Goal: Use online tool/utility: Utilize a website feature to perform a specific function

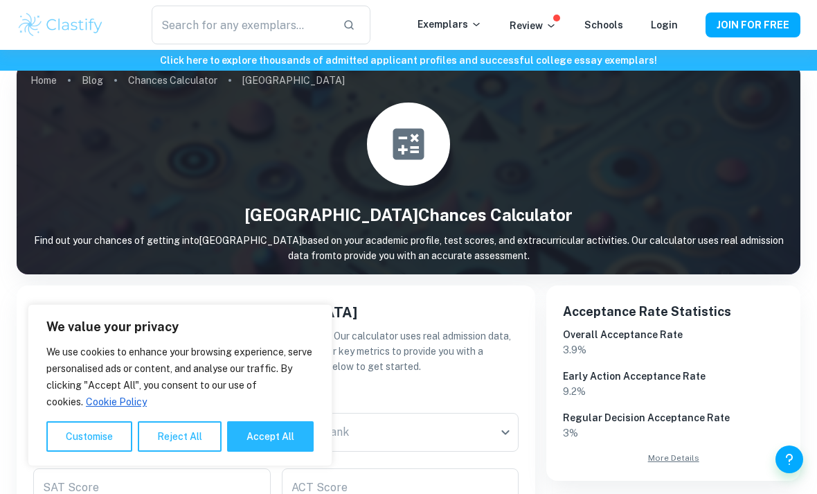
scroll to position [17, 0]
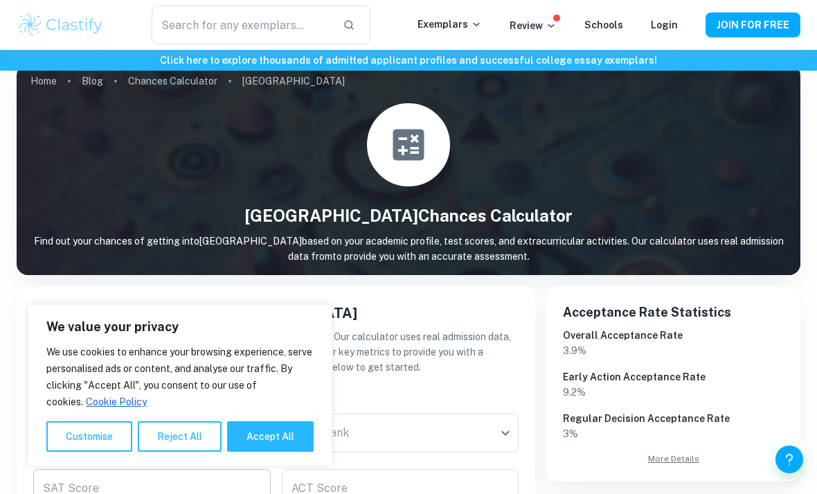
click at [193, 452] on button "Reject All" at bounding box center [180, 436] width 84 height 30
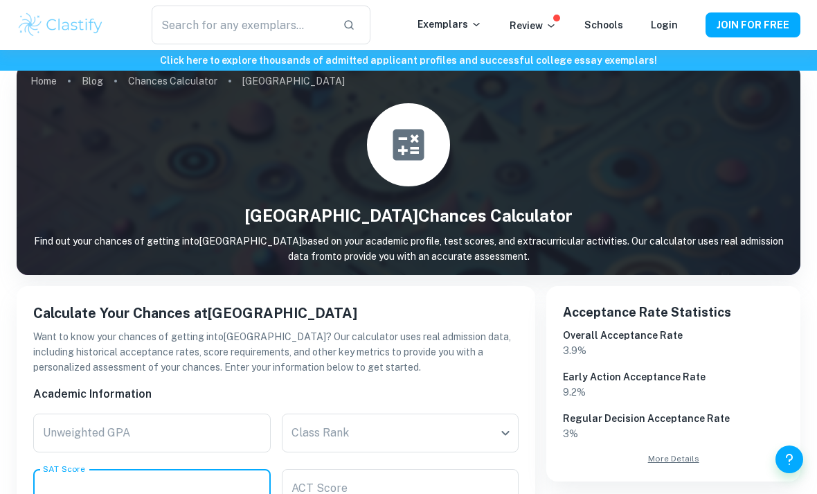
scroll to position [213, 0]
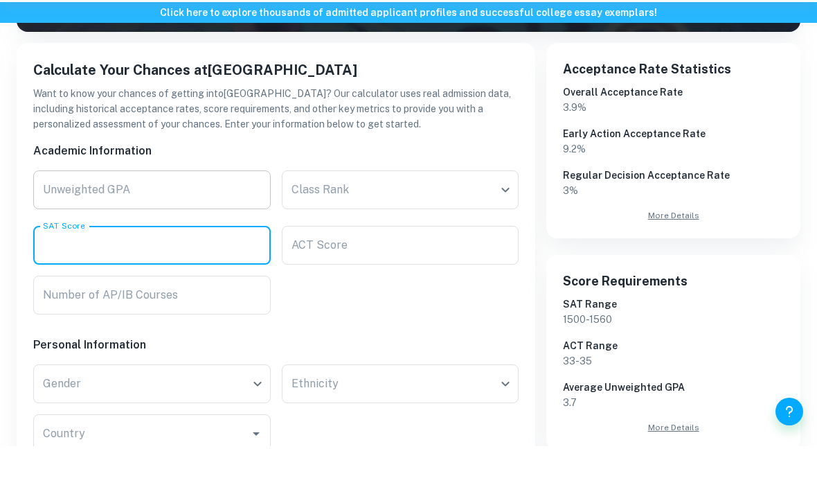
click at [180, 218] on input "Unweighted GPA" at bounding box center [152, 237] width 238 height 39
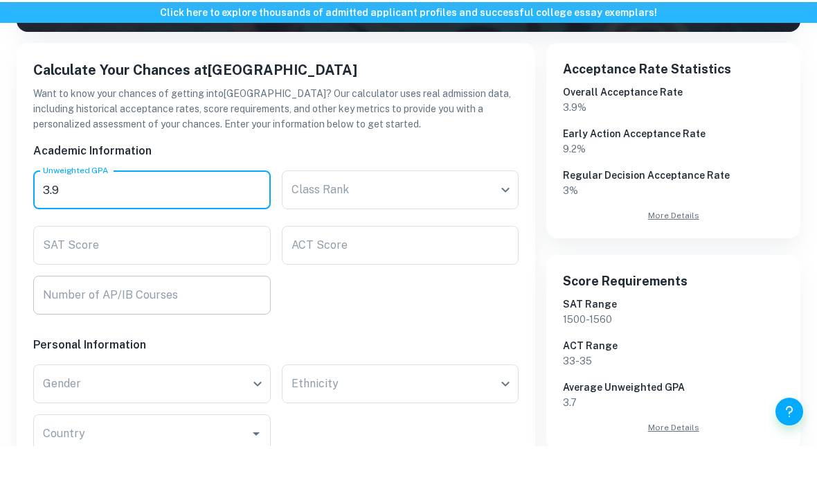
type input "3.9"
click at [232, 323] on input "Number of AP/IB Courses" at bounding box center [152, 342] width 238 height 39
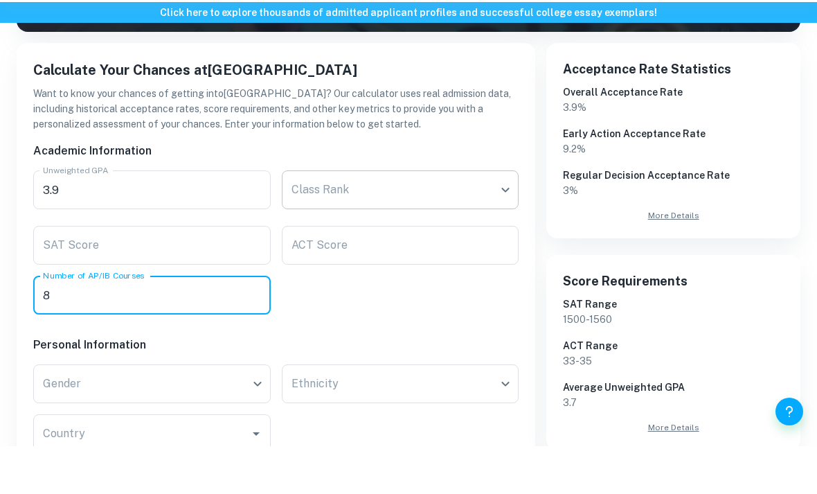
type input "8"
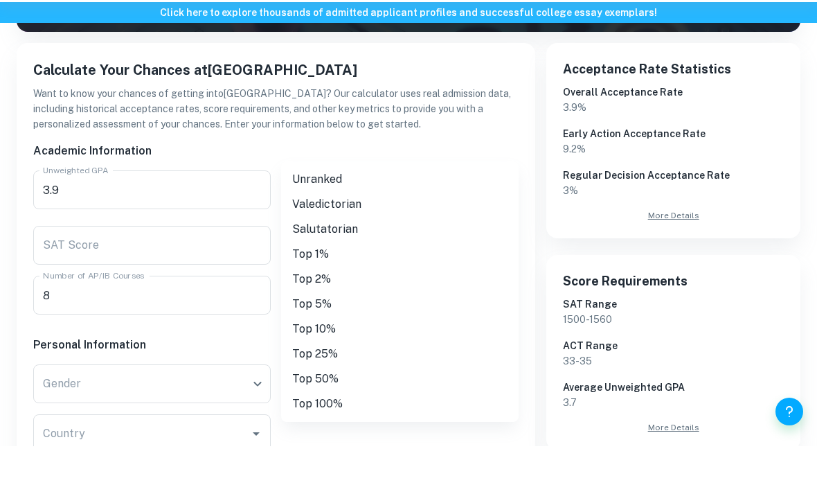
click at [324, 194] on body "We value your privacy We use cookies to enhance your browsing experience, serve…" at bounding box center [408, 84] width 817 height 494
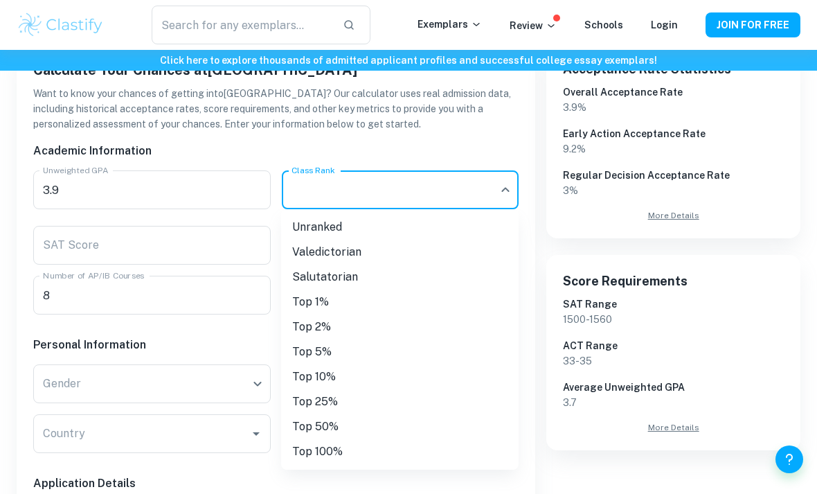
click at [398, 137] on div at bounding box center [408, 247] width 817 height 494
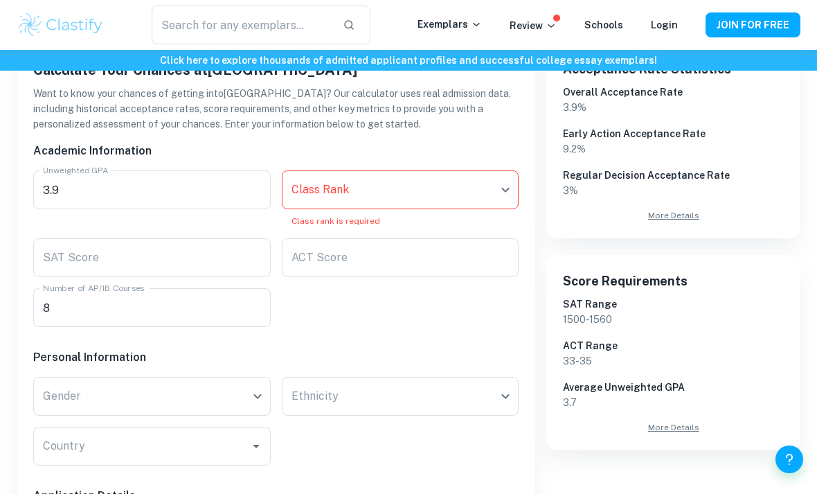
click at [372, 182] on body "We value your privacy We use cookies to enhance your browsing experience, serve…" at bounding box center [408, 36] width 817 height 494
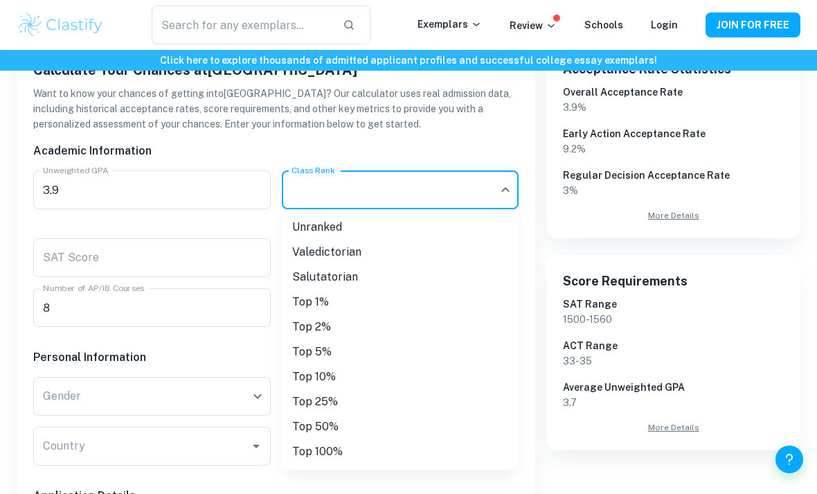
click at [328, 228] on li "Unranked" at bounding box center [400, 227] width 238 height 25
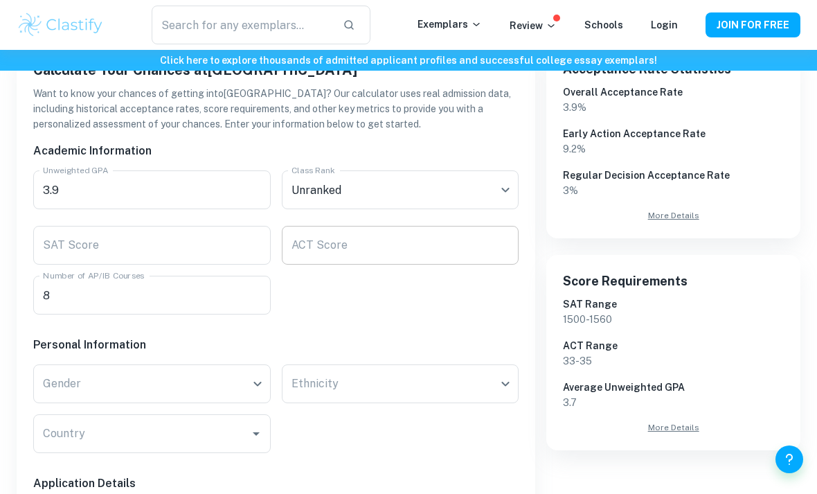
click at [320, 239] on input "ACT Score" at bounding box center [401, 245] width 238 height 39
click at [316, 308] on div "Academic Information Unweighted GPA 3.9 Unweighted GPA Class Rank Unranked Clas…" at bounding box center [270, 495] width 497 height 727
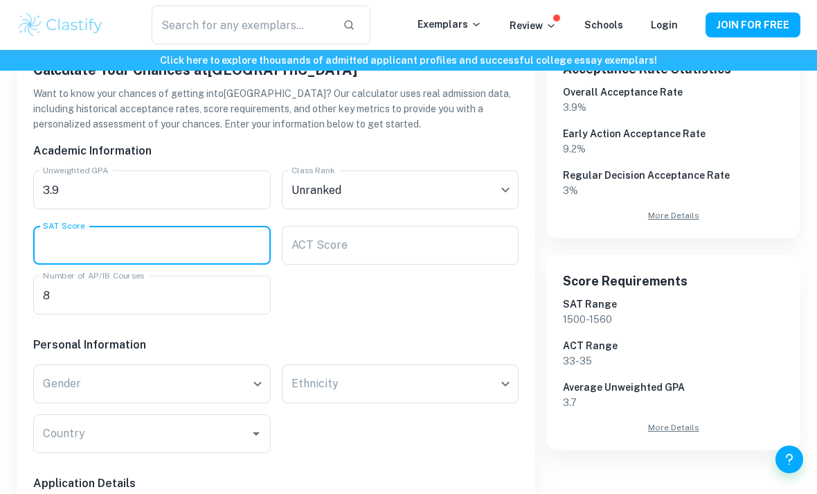
click at [204, 234] on input "SAT Score" at bounding box center [152, 245] width 238 height 39
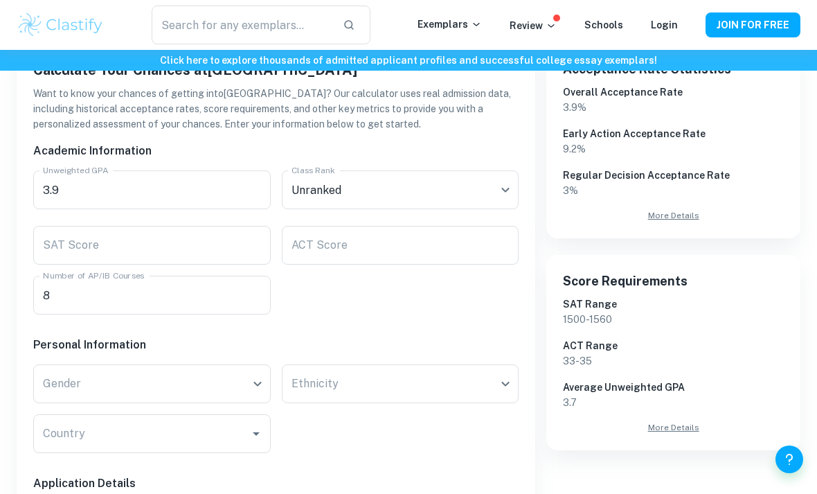
click at [314, 294] on div "Academic Information Unweighted GPA 3.9 Unweighted GPA Class Rank Unranked Clas…" at bounding box center [270, 495] width 497 height 727
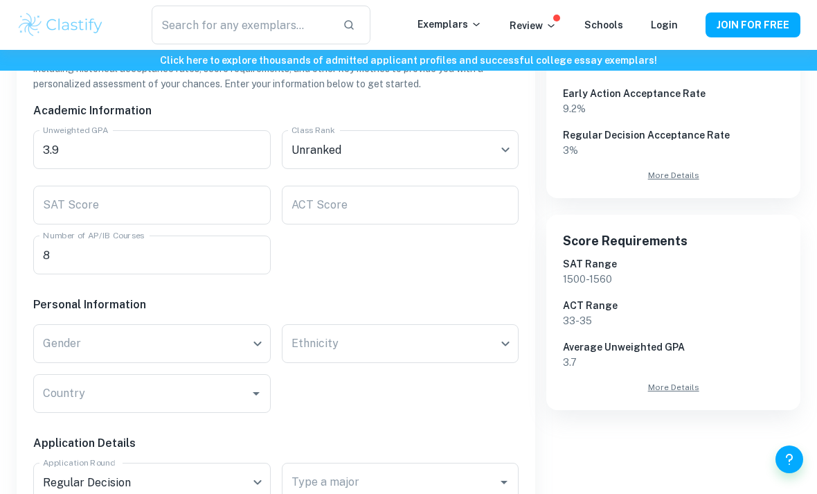
scroll to position [305, 0]
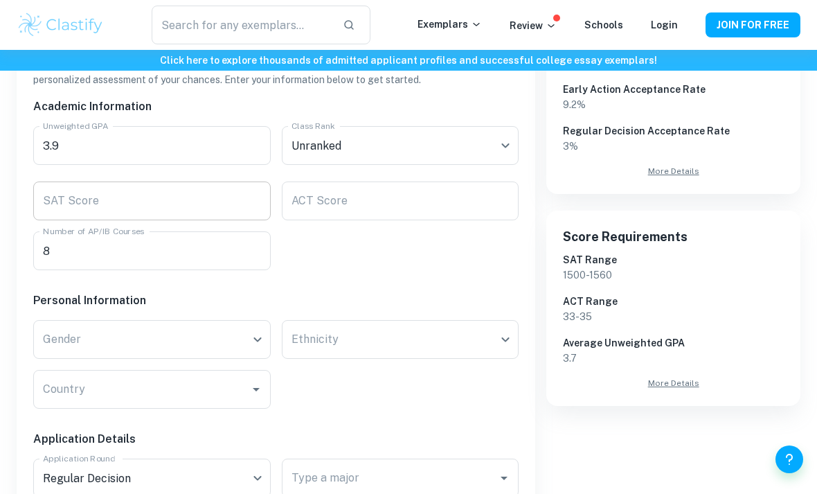
click at [215, 204] on input "SAT Score" at bounding box center [152, 200] width 238 height 39
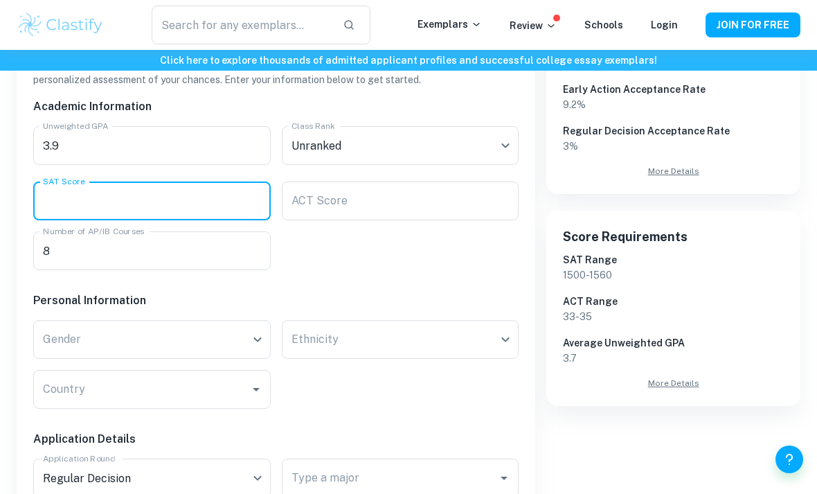
click at [307, 255] on div "Academic Information Unweighted GPA 3.9 Unweighted GPA Class Rank Unranked Clas…" at bounding box center [270, 450] width 497 height 727
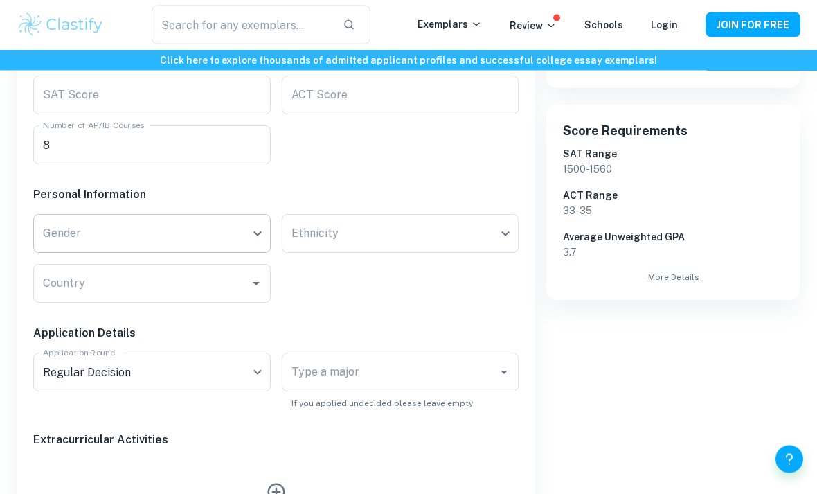
scroll to position [411, 0]
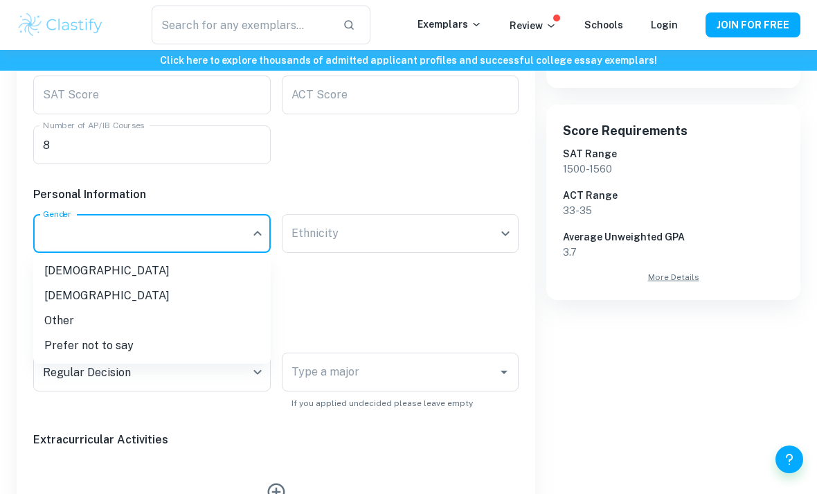
click at [163, 296] on li "[DEMOGRAPHIC_DATA]" at bounding box center [152, 295] width 238 height 25
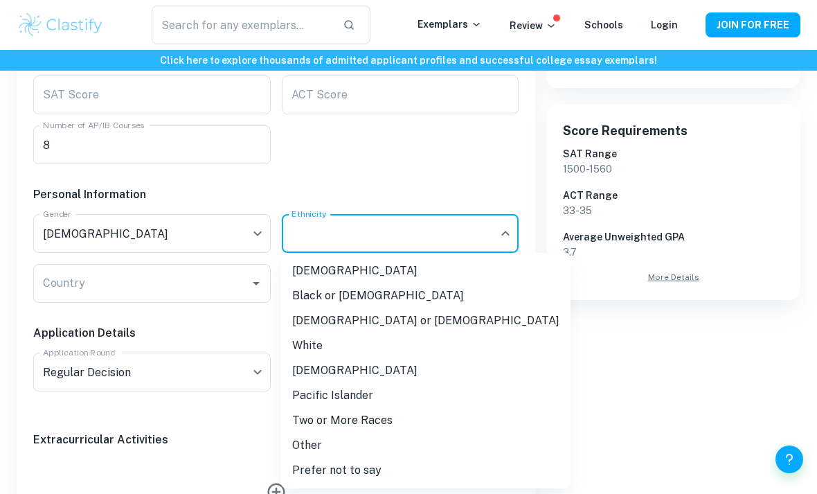
click at [353, 274] on li "[DEMOGRAPHIC_DATA]" at bounding box center [425, 270] width 289 height 25
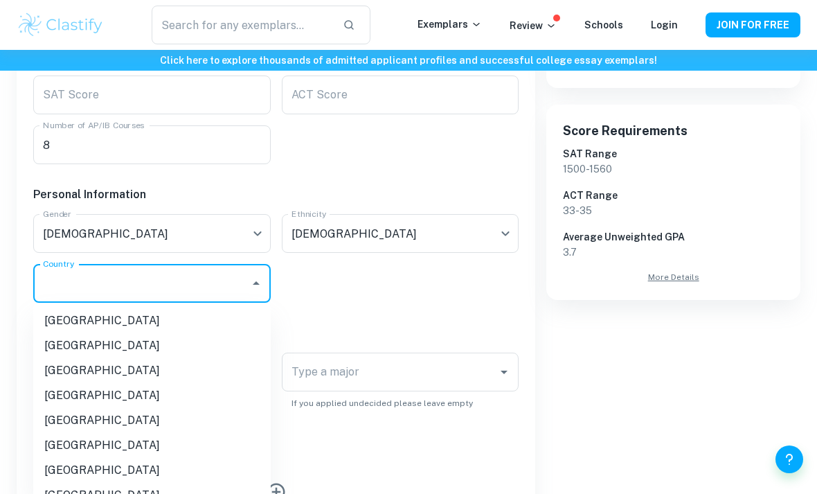
click at [165, 280] on input "Country" at bounding box center [141, 283] width 204 height 26
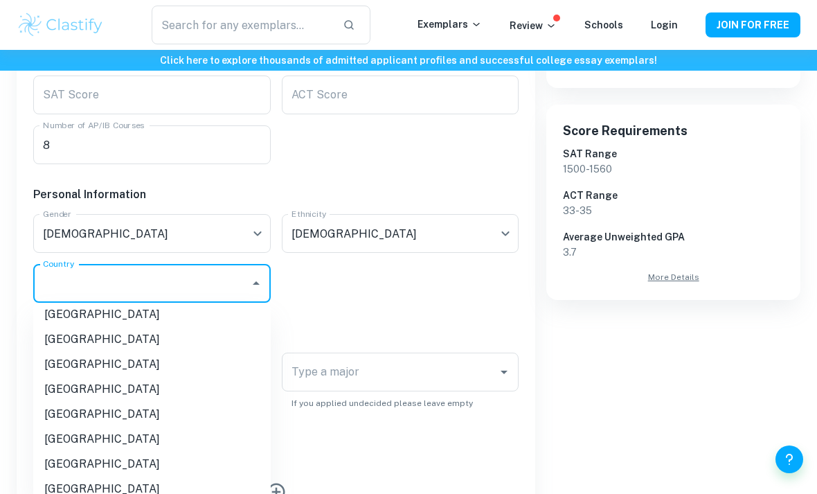
scroll to position [4618, 0]
click at [105, 377] on li "[GEOGRAPHIC_DATA]" at bounding box center [152, 389] width 238 height 25
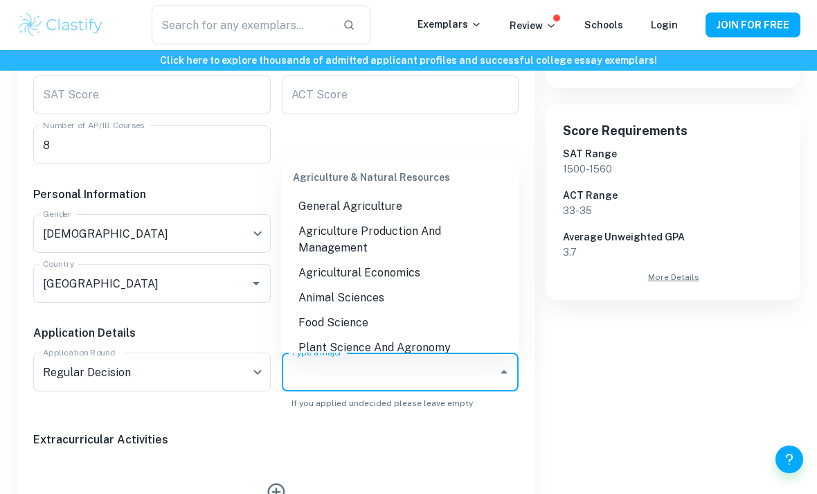
click at [342, 375] on input "Type a major" at bounding box center [390, 372] width 204 height 26
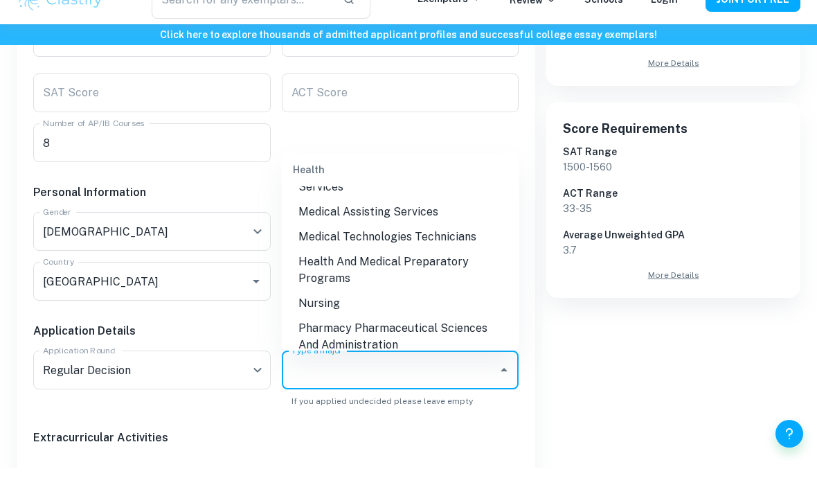
scroll to position [3326, 0]
click at [327, 315] on li "Nursing" at bounding box center [401, 327] width 238 height 25
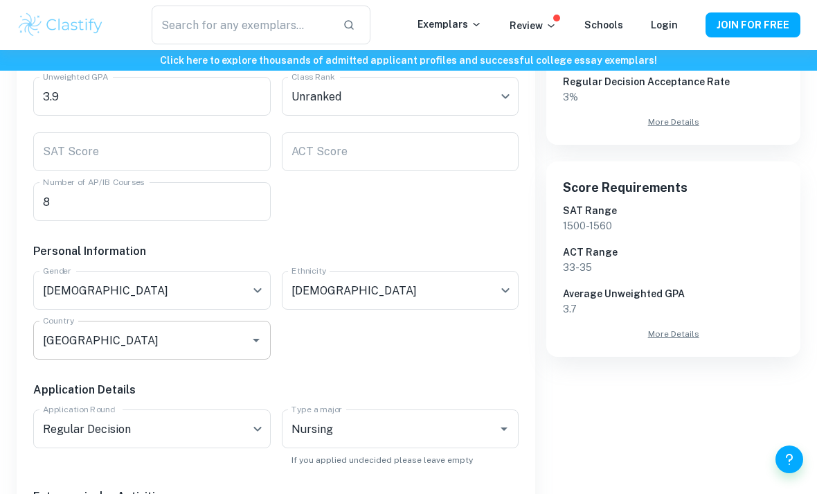
scroll to position [353, 0]
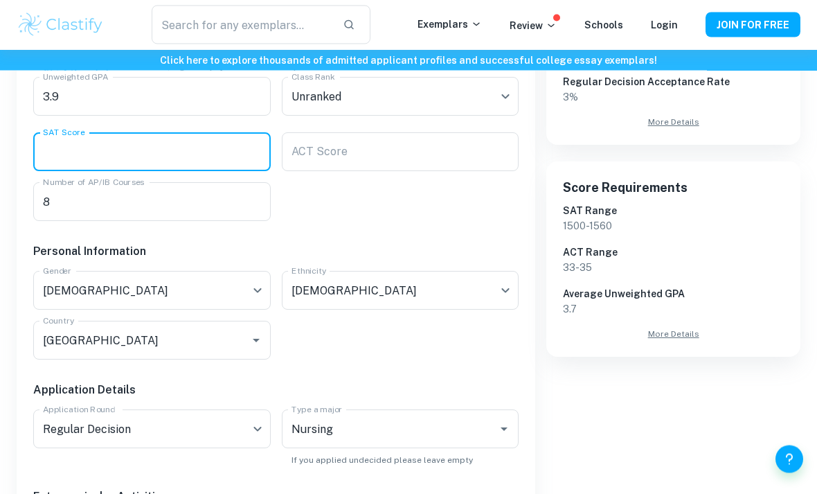
click at [228, 156] on input "SAT Score" at bounding box center [152, 152] width 238 height 39
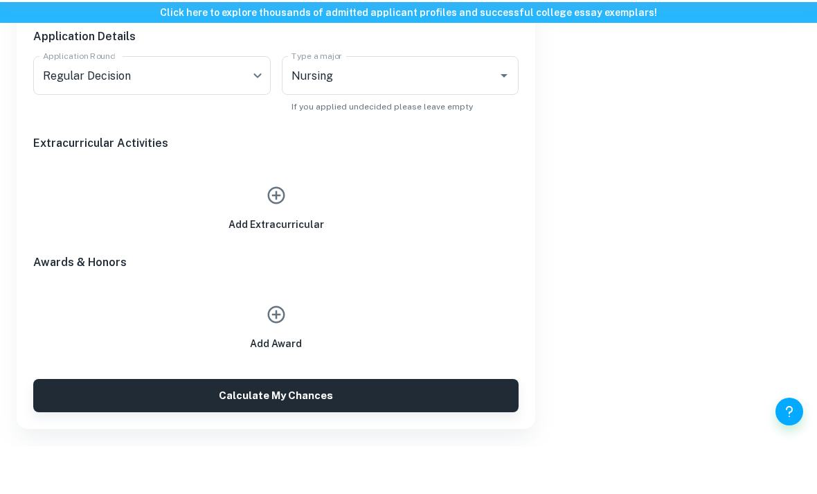
scroll to position [660, 0]
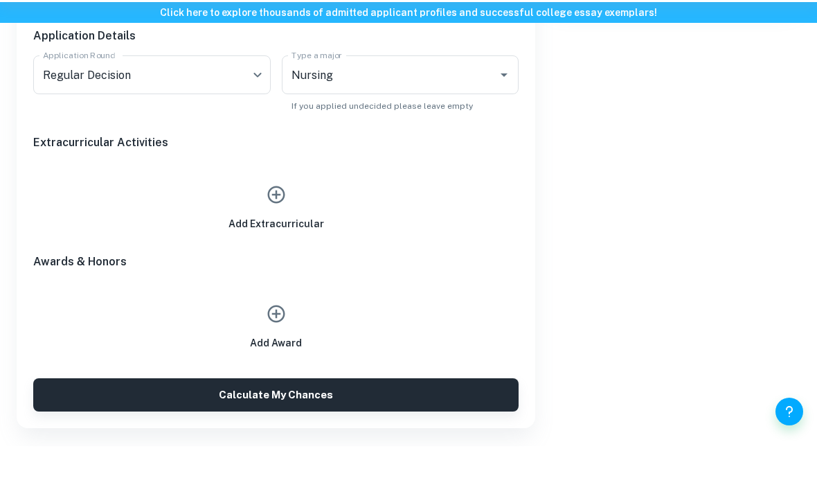
type input "1110"
click at [280, 232] on icon "button" at bounding box center [276, 242] width 21 height 21
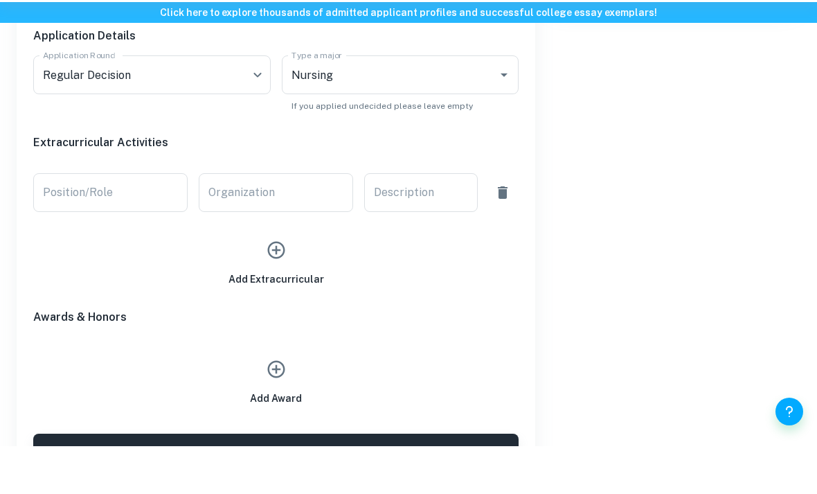
scroll to position [708, 0]
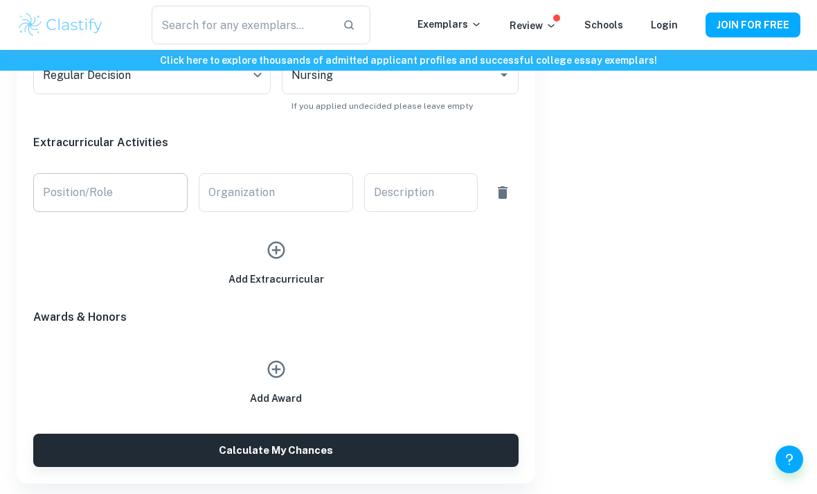
click at [129, 185] on input "Position/Role" at bounding box center [110, 192] width 154 height 39
type input "Hospital volunteer"
click at [277, 255] on icon "button" at bounding box center [276, 250] width 21 height 21
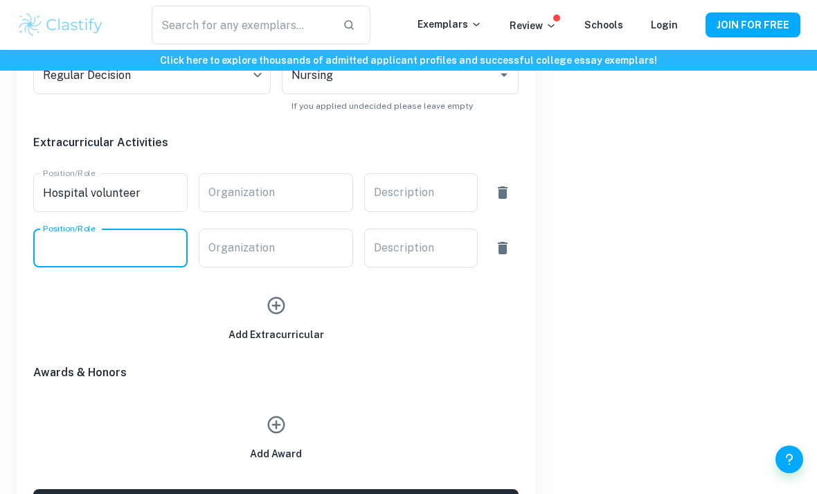
click at [134, 234] on input "Position/Role" at bounding box center [110, 248] width 154 height 39
type input "Dragon boat"
click at [279, 305] on icon "button" at bounding box center [275, 305] width 17 height 17
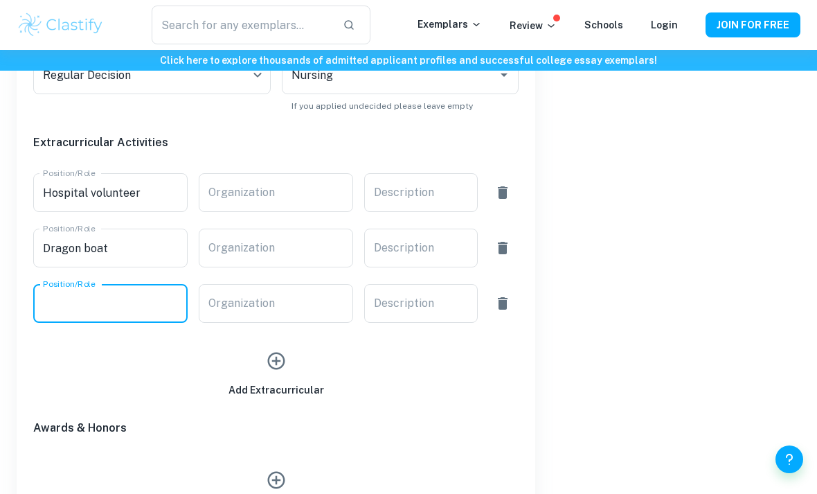
click at [128, 307] on input "Position/Role" at bounding box center [110, 303] width 154 height 39
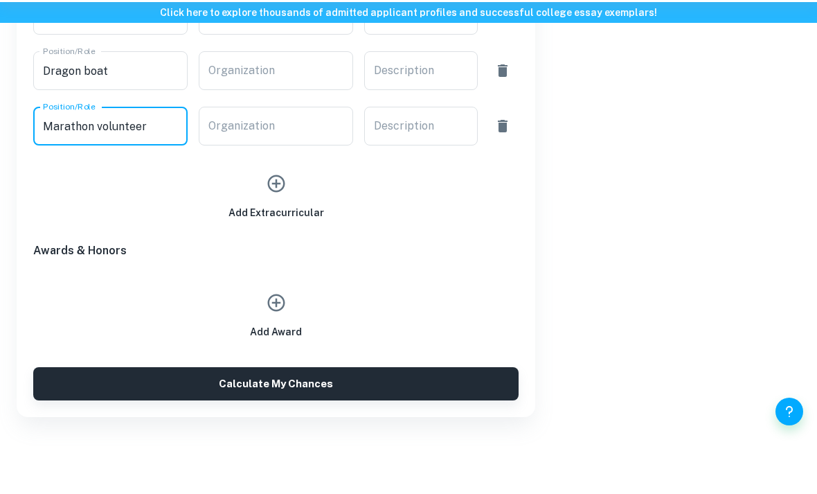
scroll to position [844, 0]
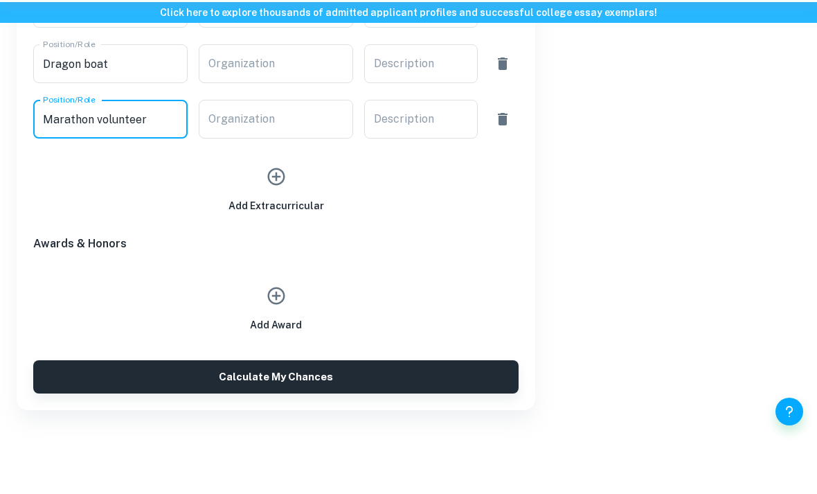
type input "Marathon volunteer"
click at [278, 333] on icon "button" at bounding box center [276, 343] width 21 height 21
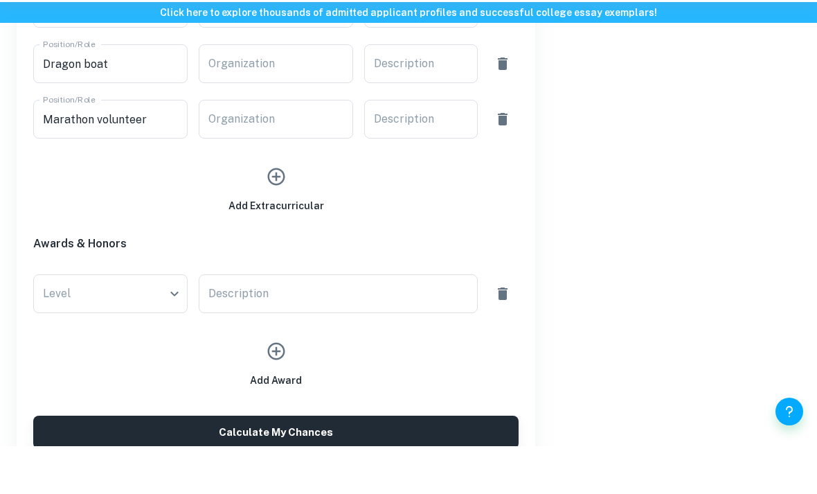
scroll to position [893, 0]
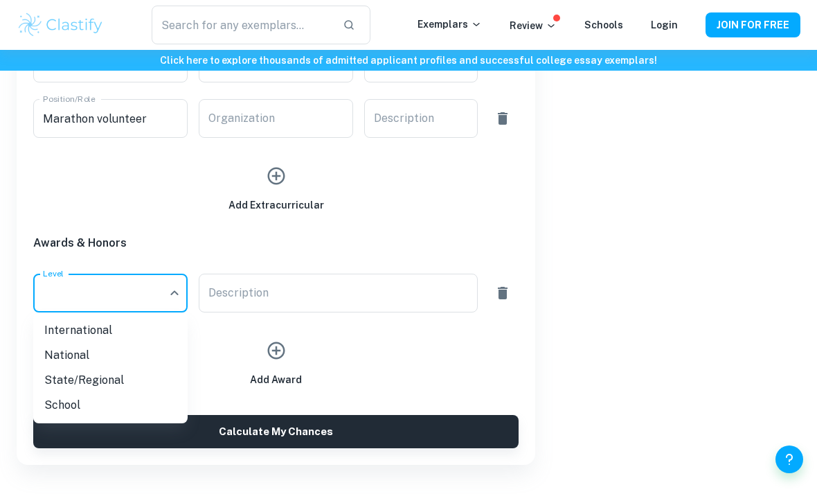
click at [58, 407] on li "School" at bounding box center [110, 405] width 154 height 25
type input "School"
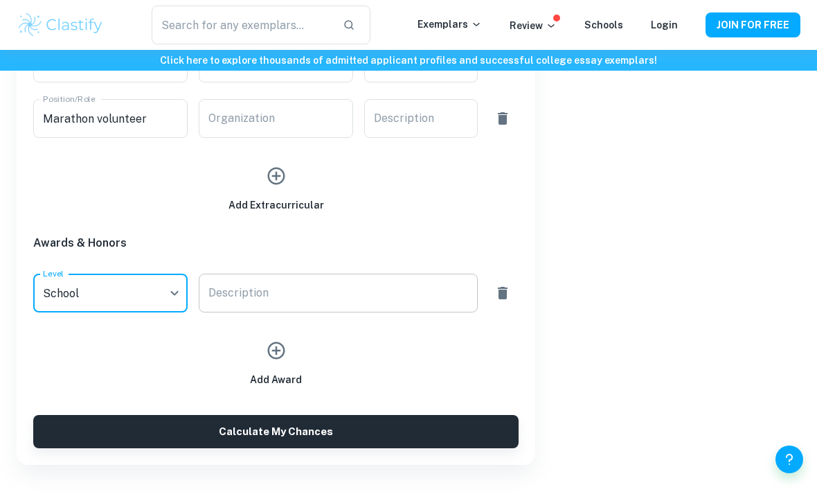
click at [283, 303] on div "x Description" at bounding box center [338, 293] width 278 height 39
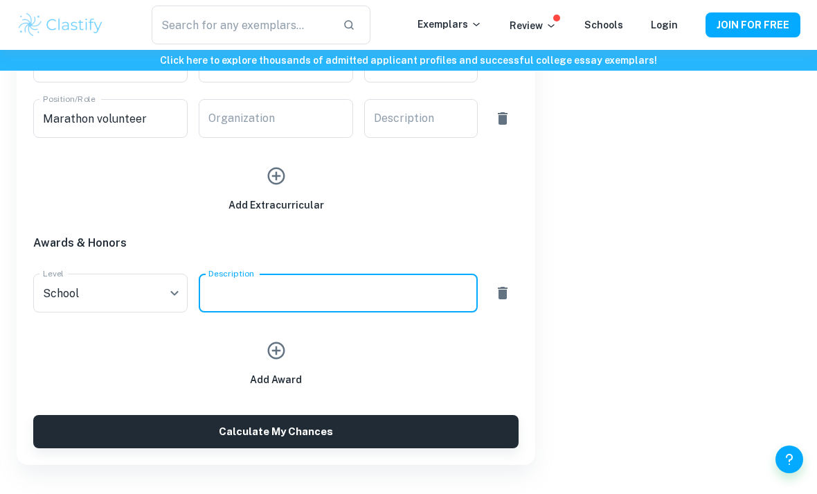
scroll to position [892, 0]
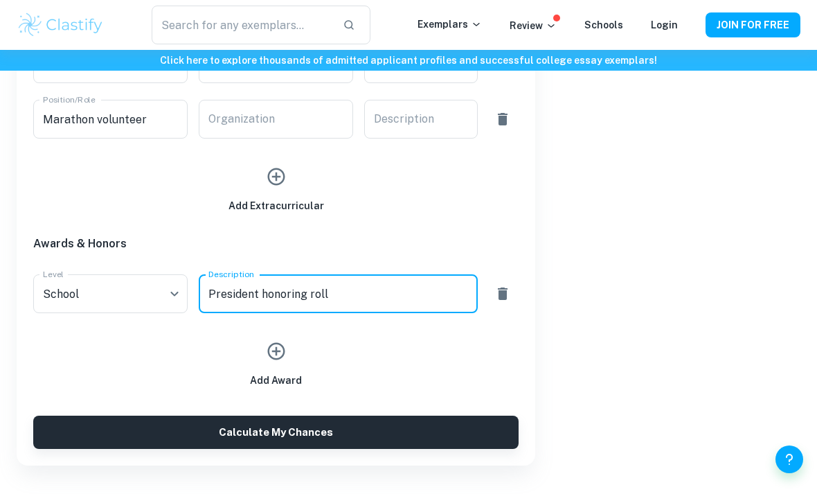
type textarea "President honoring roll"
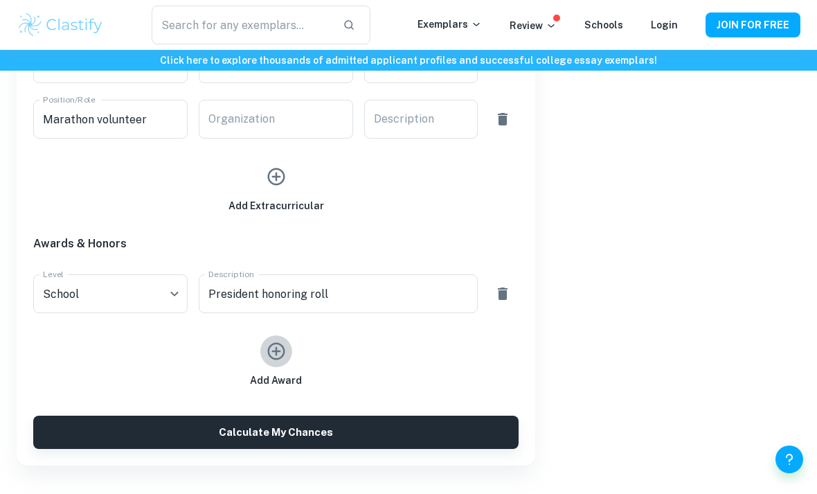
click at [278, 350] on icon "button" at bounding box center [275, 351] width 17 height 17
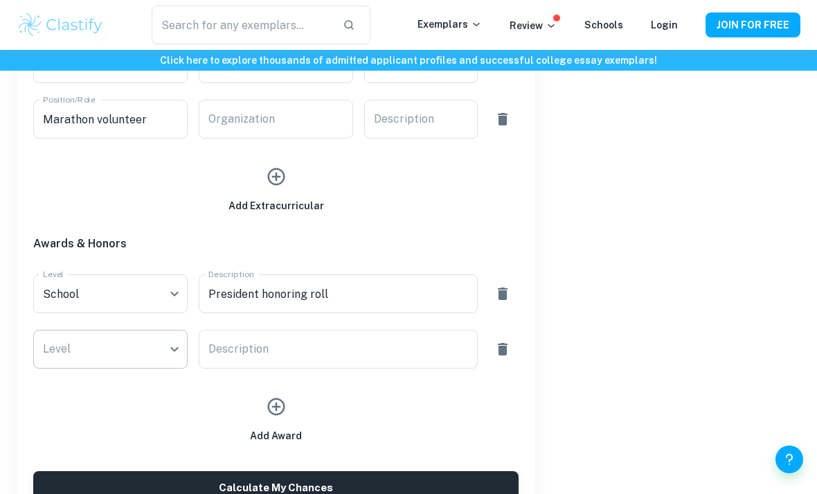
scroll to position [893, 0]
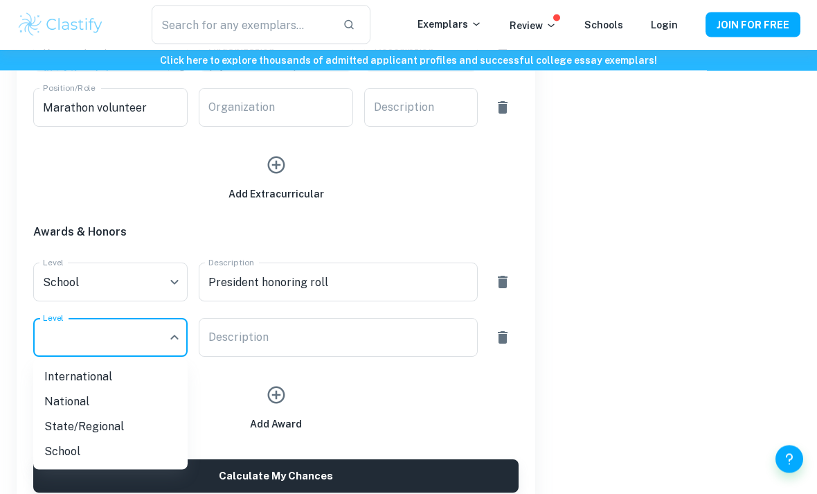
scroll to position [905, 0]
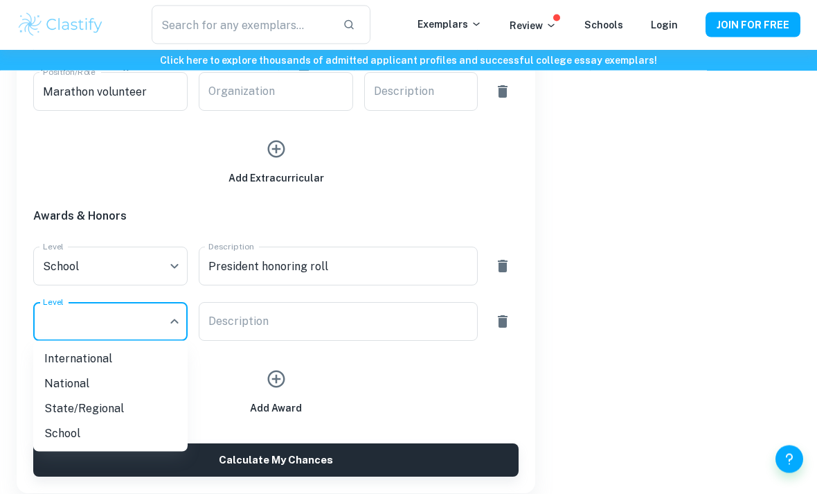
click at [103, 358] on li "International" at bounding box center [110, 358] width 154 height 25
type input "International"
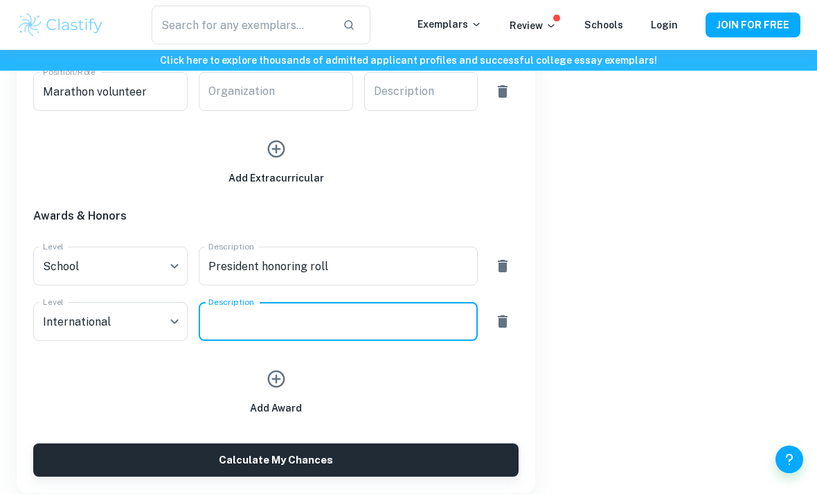
click at [225, 325] on textarea "Description" at bounding box center [337, 322] width 259 height 16
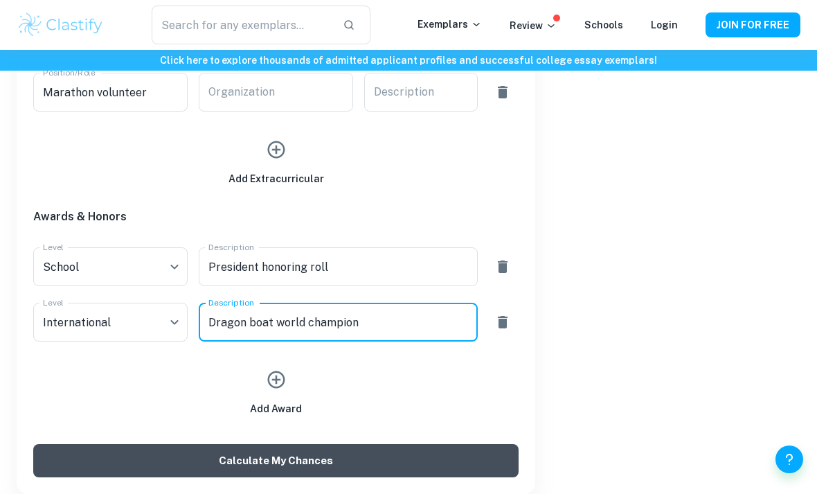
type textarea "Dragon boat world champion"
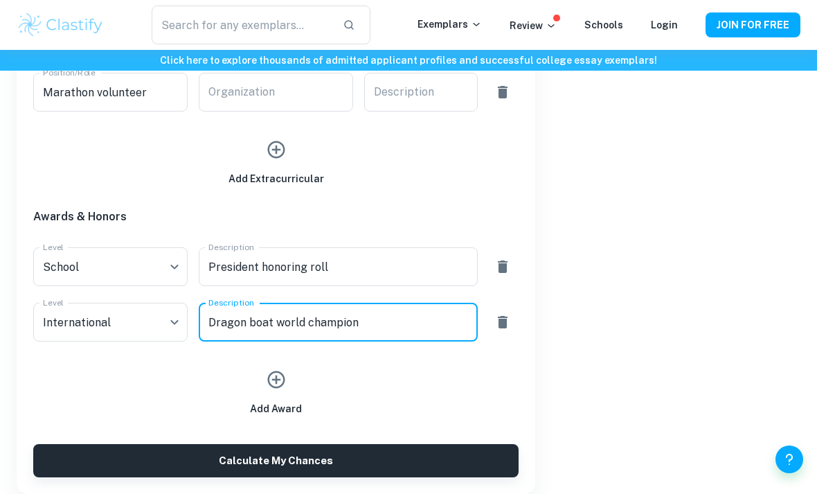
click at [204, 452] on button "Calculate My Chances" at bounding box center [275, 460] width 485 height 33
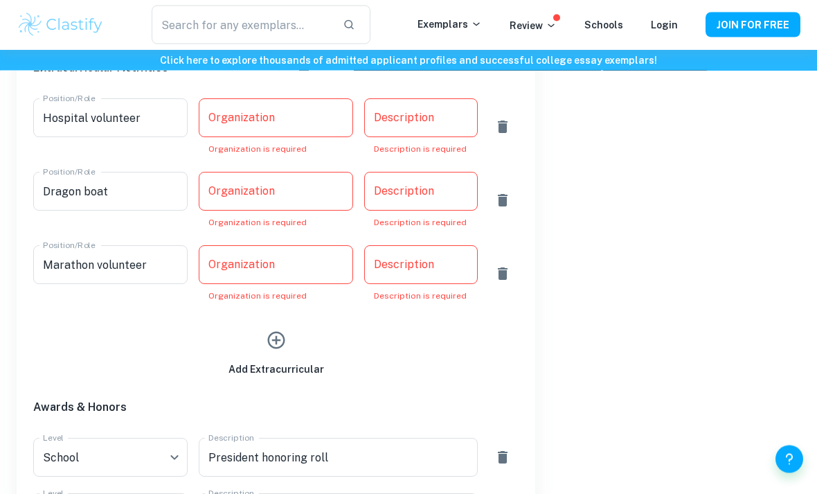
scroll to position [781, 0]
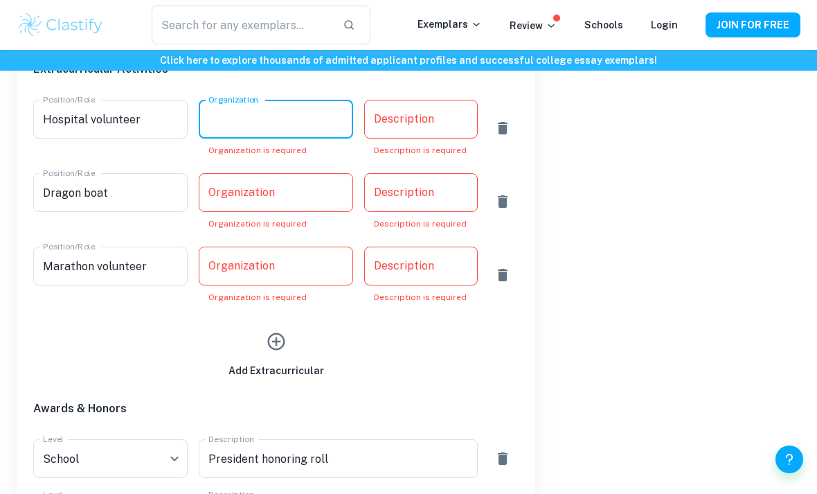
click at [280, 121] on input "Organization" at bounding box center [276, 119] width 154 height 39
type input "UCSF"
click at [404, 123] on div "Description x Description Description is required" at bounding box center [420, 128] width 113 height 57
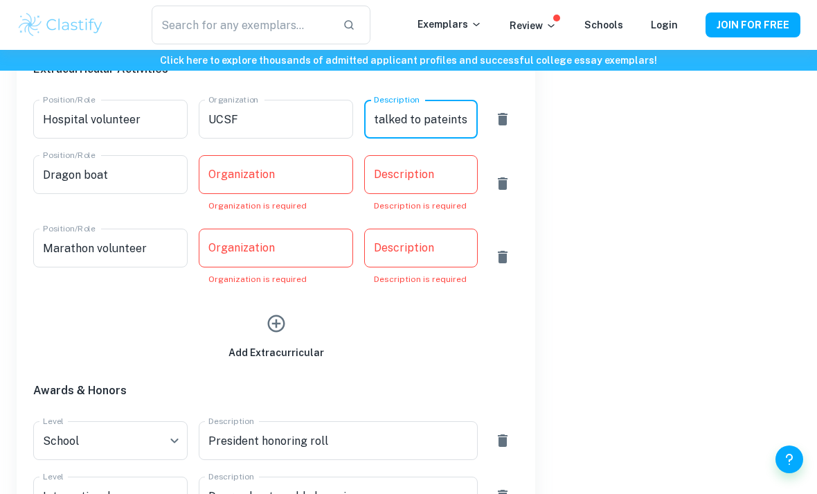
click at [393, 177] on div "Description x Description Description is required" at bounding box center [420, 183] width 113 height 57
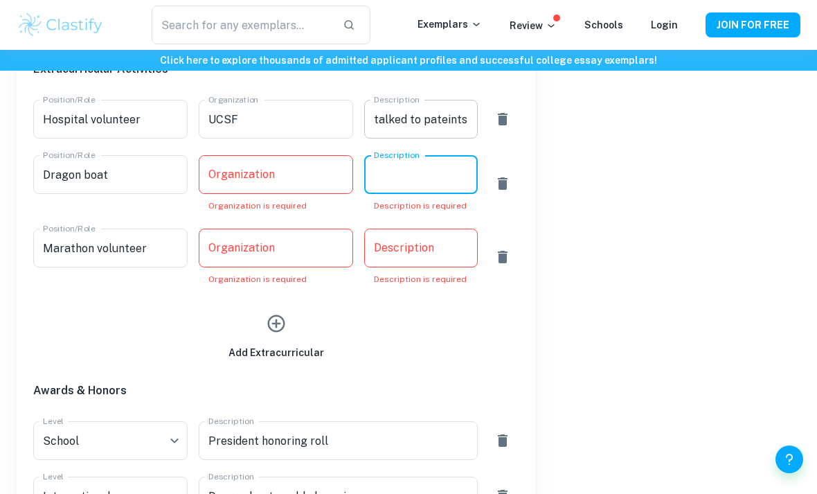
click at [451, 116] on textarea "talked to pateints" at bounding box center [420, 119] width 93 height 16
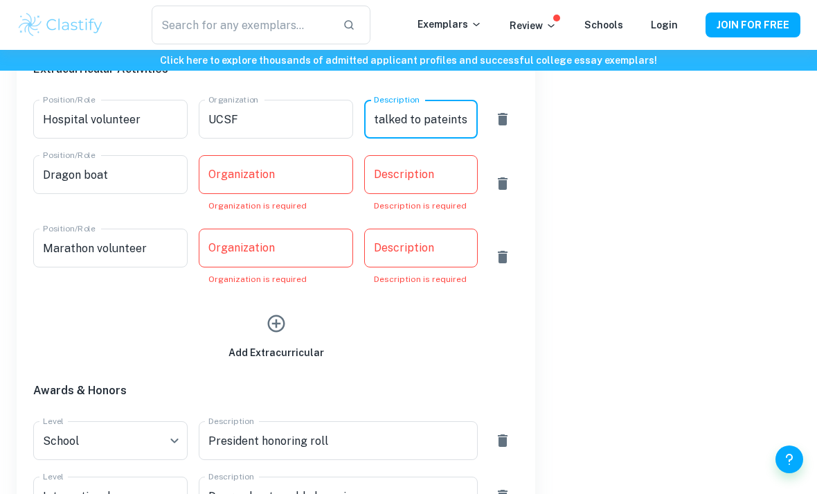
click at [466, 123] on textarea "talked to pateints" at bounding box center [420, 119] width 93 height 16
type textarea "talked to patients"
click at [302, 170] on input "Organization" at bounding box center [276, 174] width 154 height 39
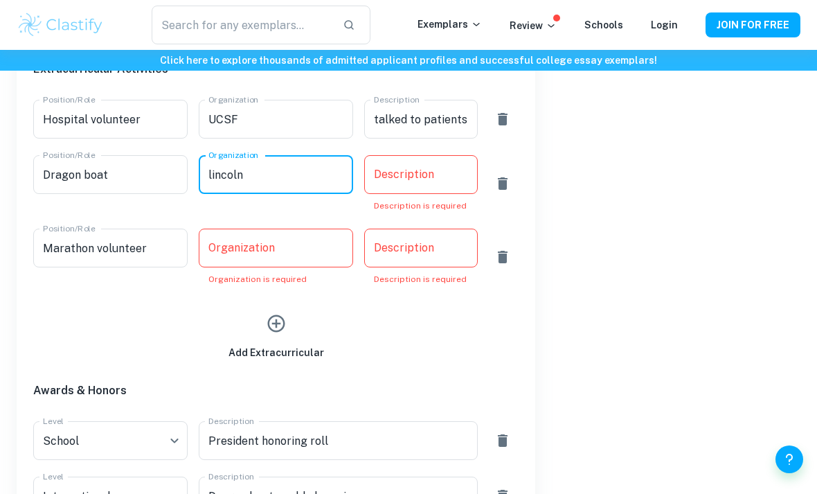
type input "lincoln"
click at [422, 181] on textarea "Description" at bounding box center [420, 175] width 93 height 16
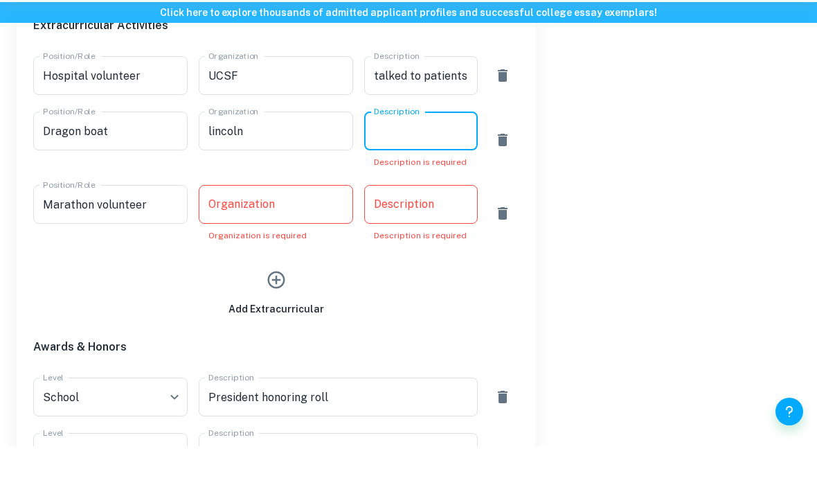
scroll to position [779, 0]
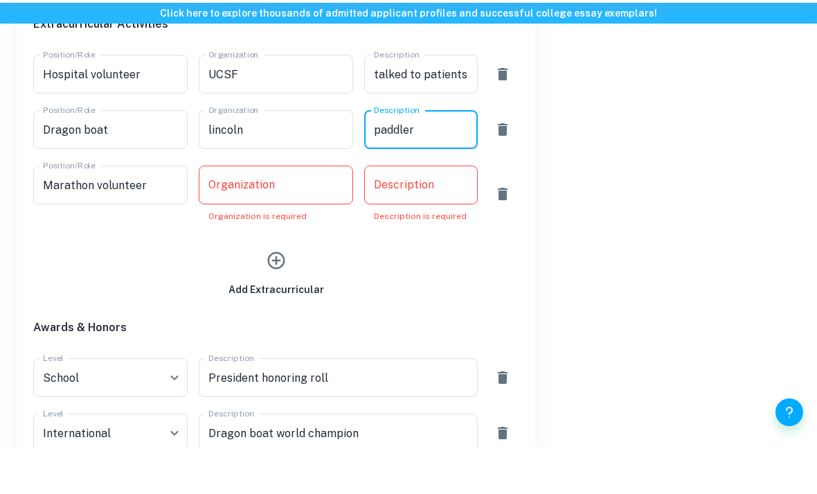
type textarea "paddler"
click at [266, 213] on div "Organization Organization Organization is required" at bounding box center [276, 241] width 154 height 57
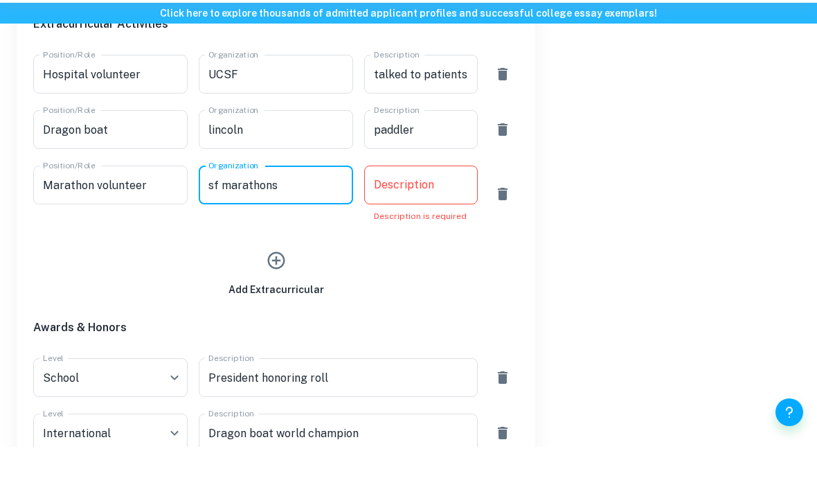
type input "sf marathons"
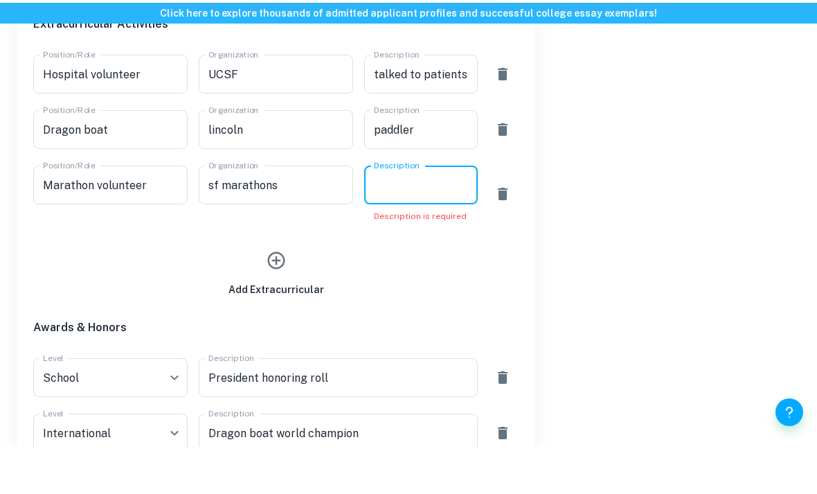
click at [418, 224] on textarea "Description" at bounding box center [420, 232] width 93 height 16
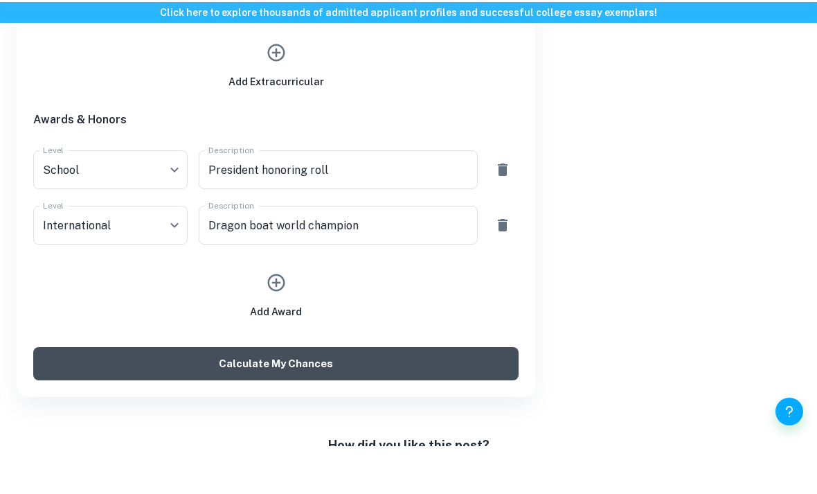
type textarea "hand out water cups"
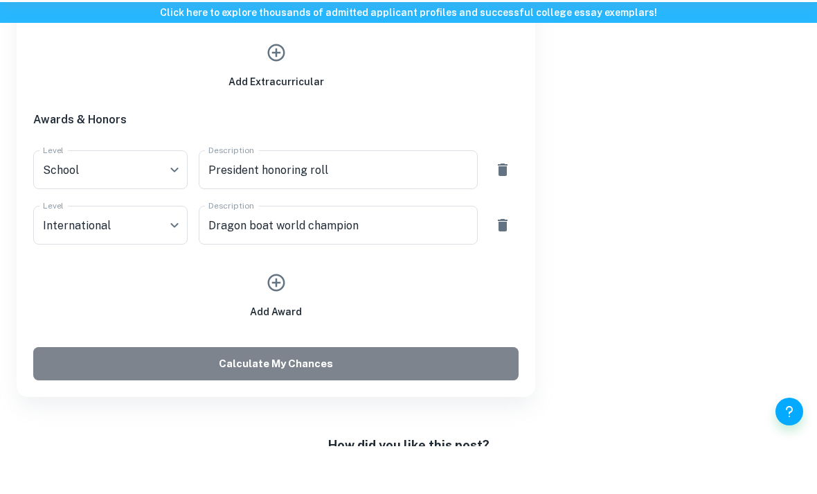
click at [301, 395] on button "Calculate My Chances" at bounding box center [275, 411] width 485 height 33
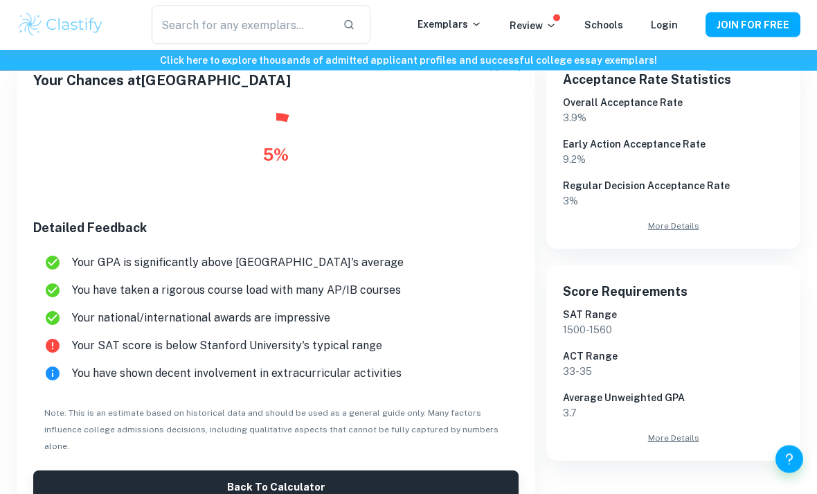
scroll to position [285, 0]
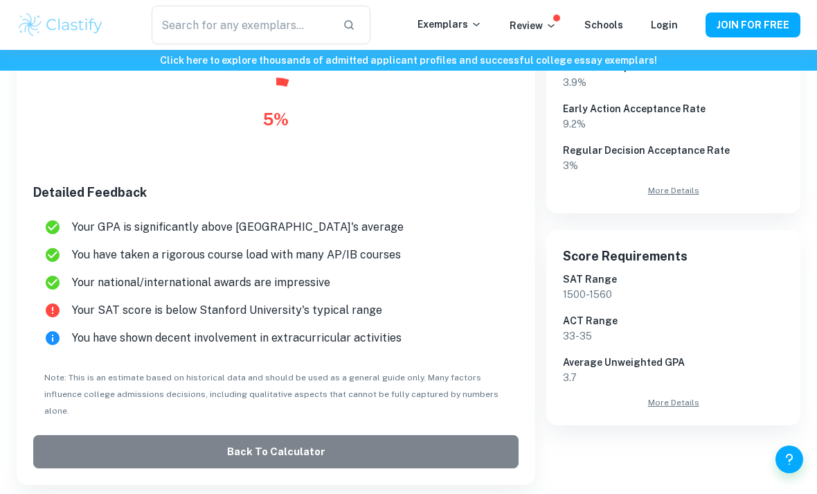
click at [244, 435] on button "Back to Calculator" at bounding box center [275, 451] width 485 height 33
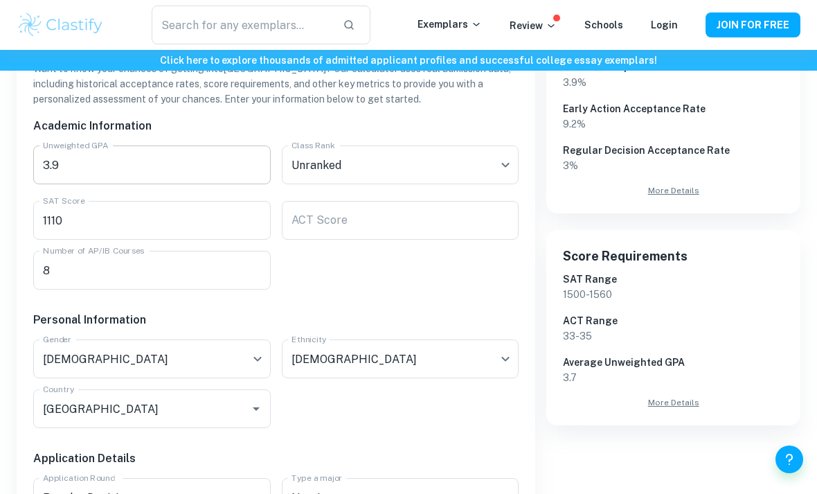
click at [154, 170] on input "3.9" at bounding box center [152, 164] width 238 height 39
type input "3"
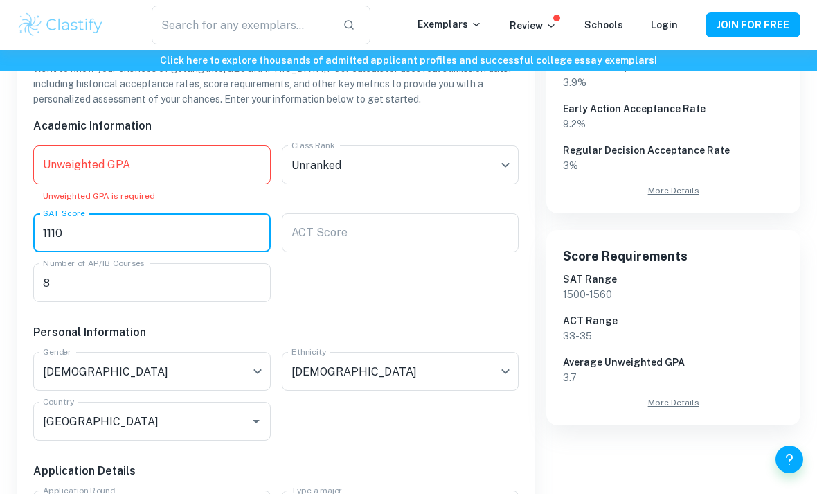
click at [114, 229] on input "1110" at bounding box center [152, 232] width 238 height 39
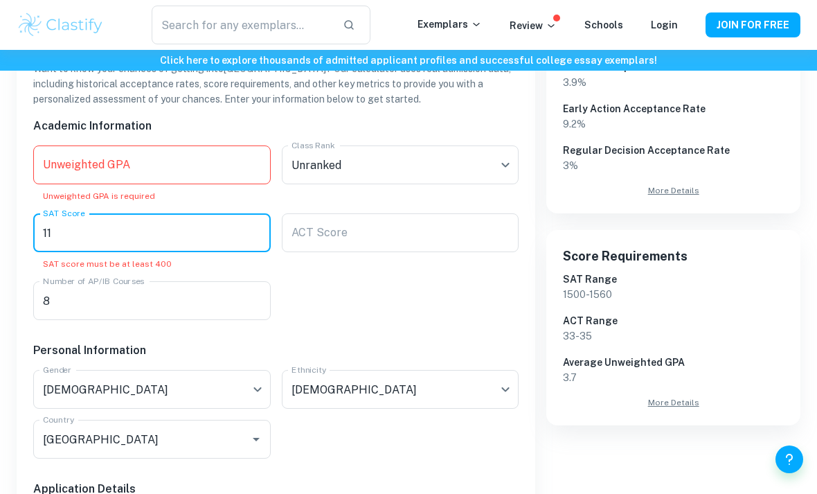
type input "1"
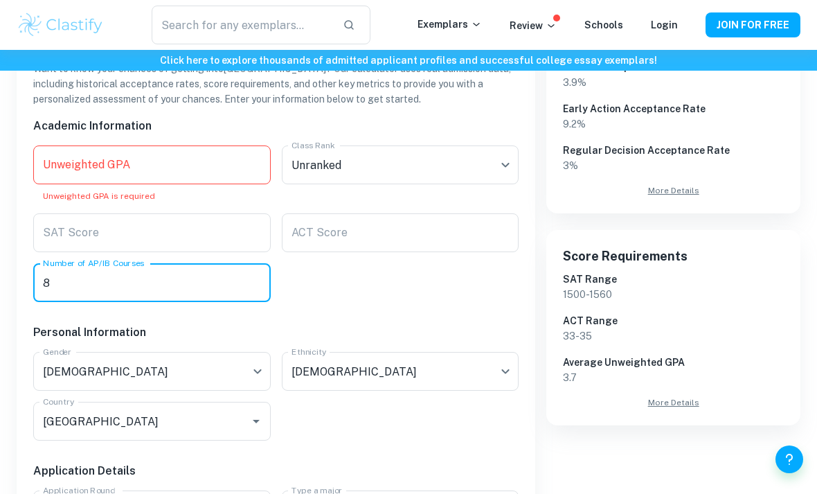
click at [123, 275] on input "8" at bounding box center [152, 282] width 238 height 39
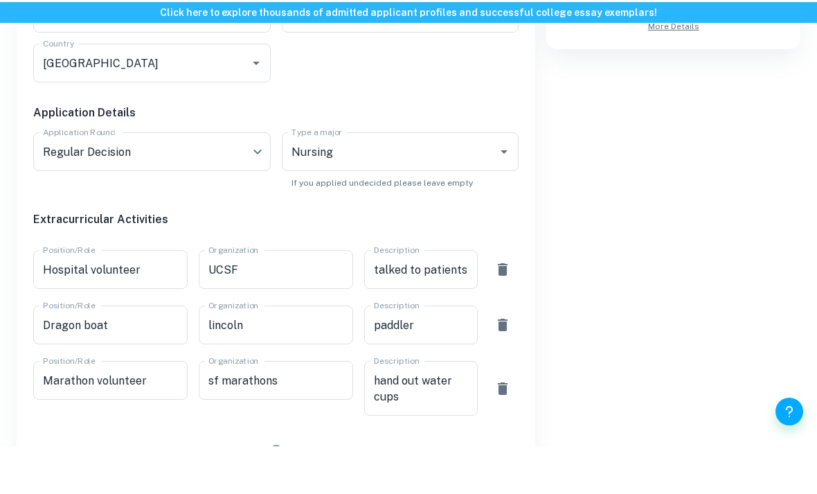
scroll to position [654, 0]
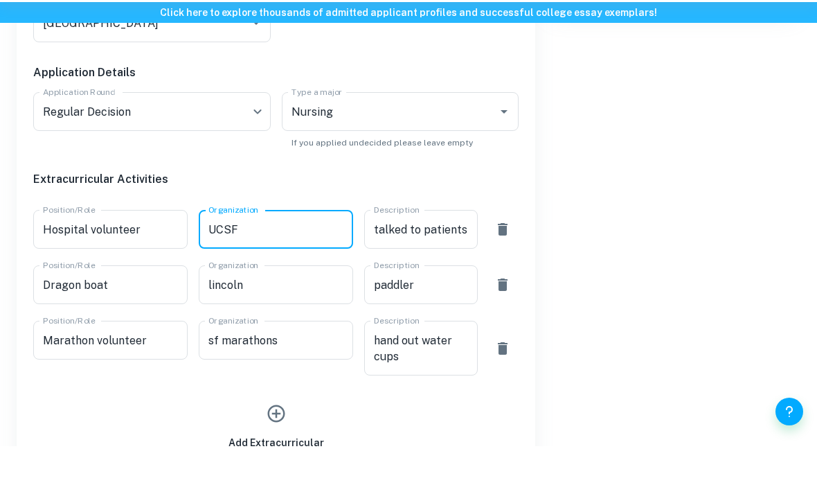
click at [260, 258] on input "UCSF" at bounding box center [276, 277] width 154 height 39
type input "U"
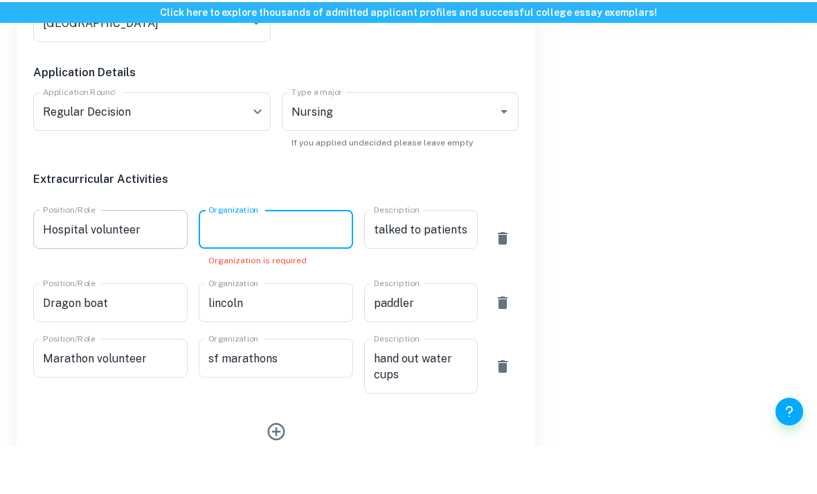
click at [170, 258] on input "Hospital volunteer" at bounding box center [110, 277] width 154 height 39
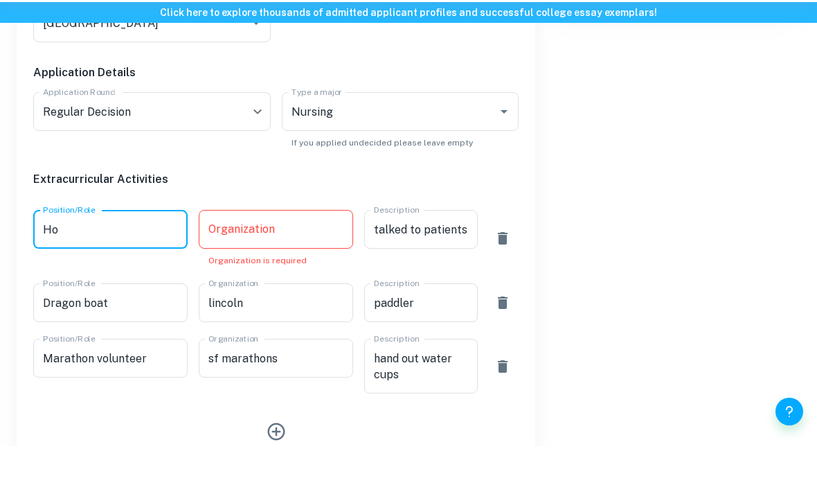
type input "H"
click at [141, 331] on input "Dragon boat" at bounding box center [110, 350] width 154 height 39
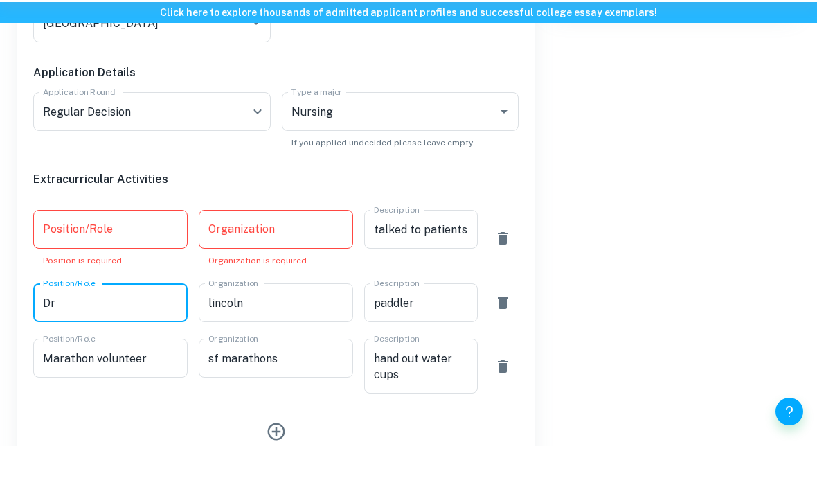
type input "D"
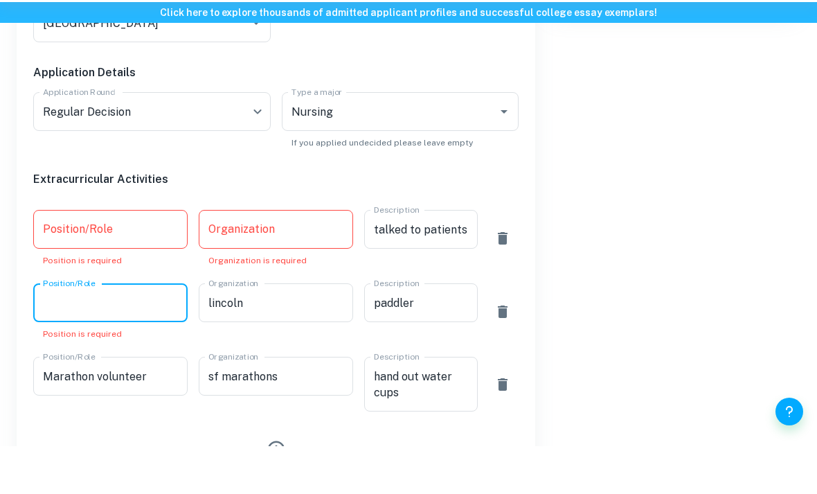
click at [507, 278] on icon "button" at bounding box center [502, 286] width 17 height 17
type input "lincoln"
type textarea "paddler"
type input "Marathon volunteer"
type input "sf marathons"
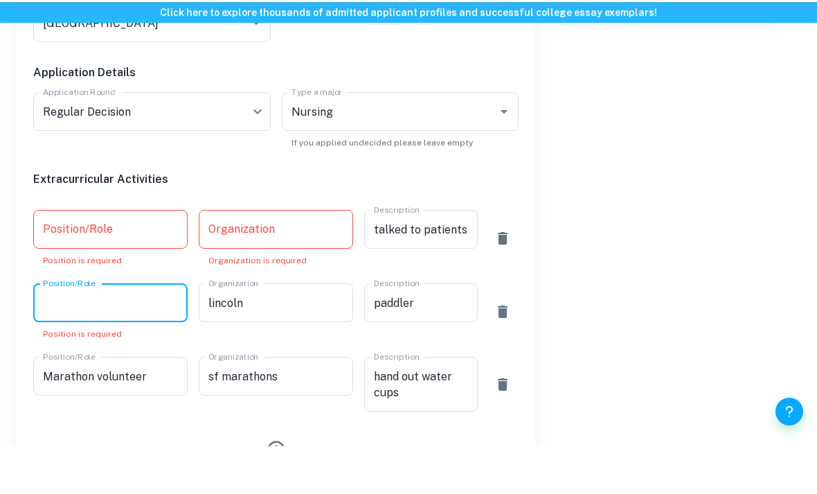
type textarea "hand out water cups"
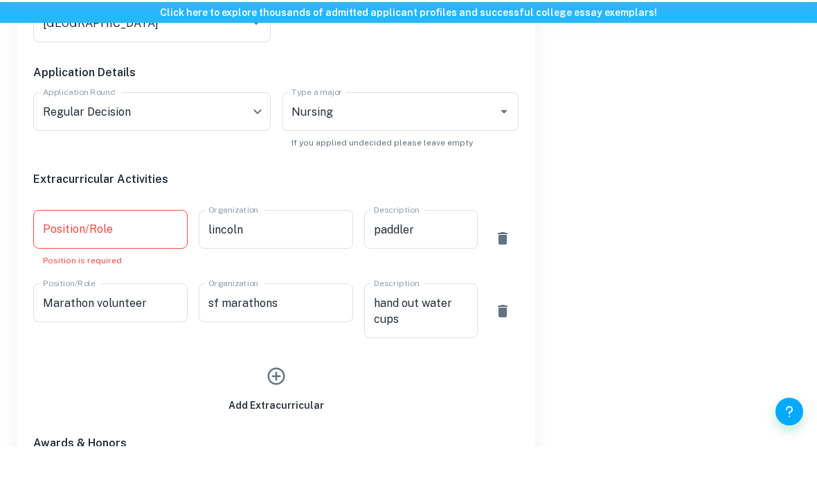
scroll to position [702, 0]
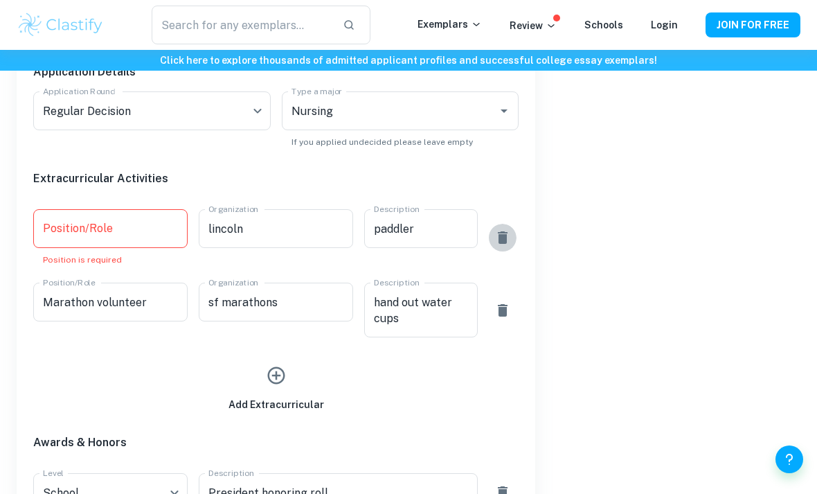
click at [503, 235] on icon "button" at bounding box center [503, 237] width 10 height 12
type input "Marathon volunteer"
type input "sf marathons"
type textarea "hand out water cups"
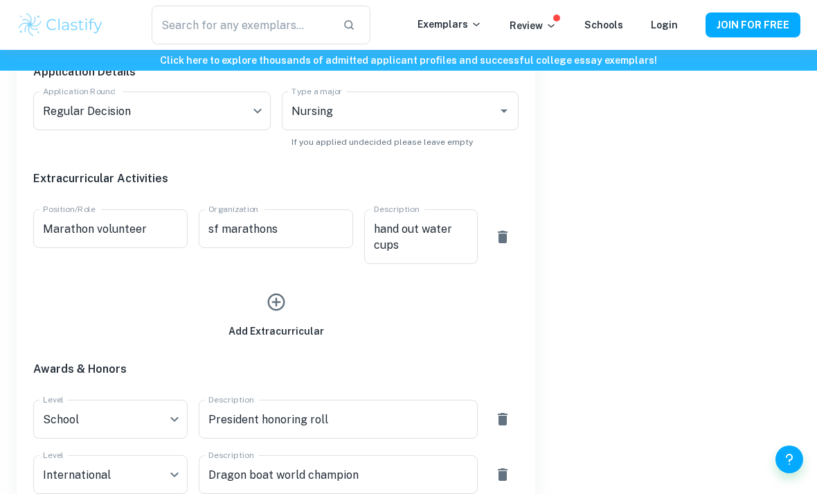
click at [503, 235] on icon "button" at bounding box center [503, 237] width 10 height 12
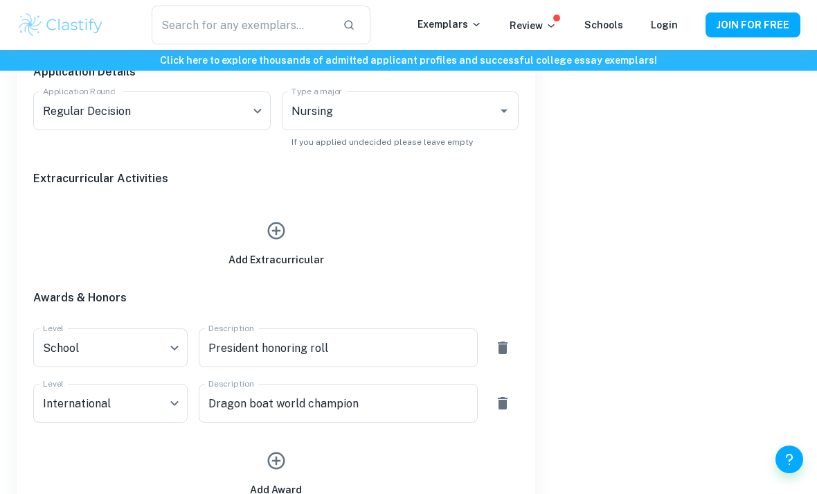
click at [495, 350] on icon "button" at bounding box center [502, 347] width 17 height 17
type input "International"
type textarea "Dragon boat world champion"
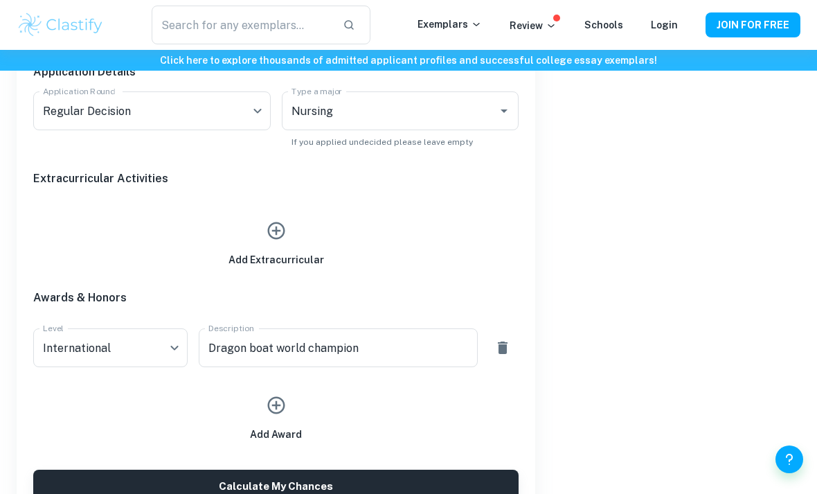
click at [505, 349] on icon "button" at bounding box center [503, 347] width 10 height 12
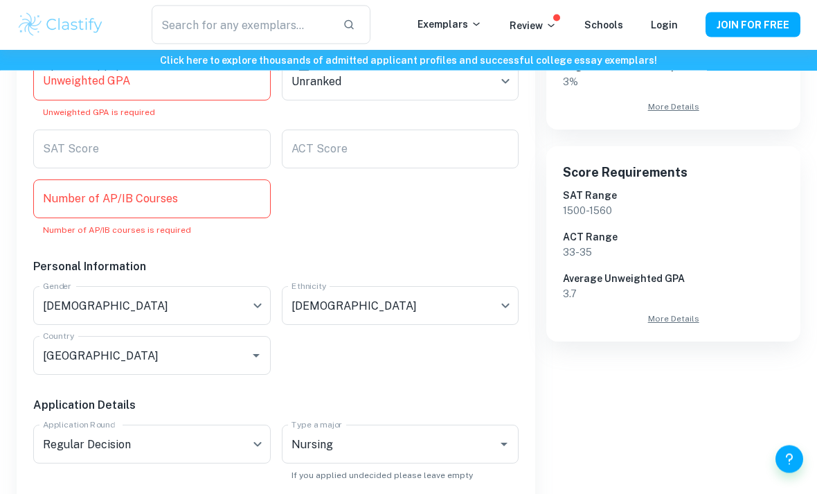
scroll to position [325, 0]
